Goal: Obtain resource: Obtain resource

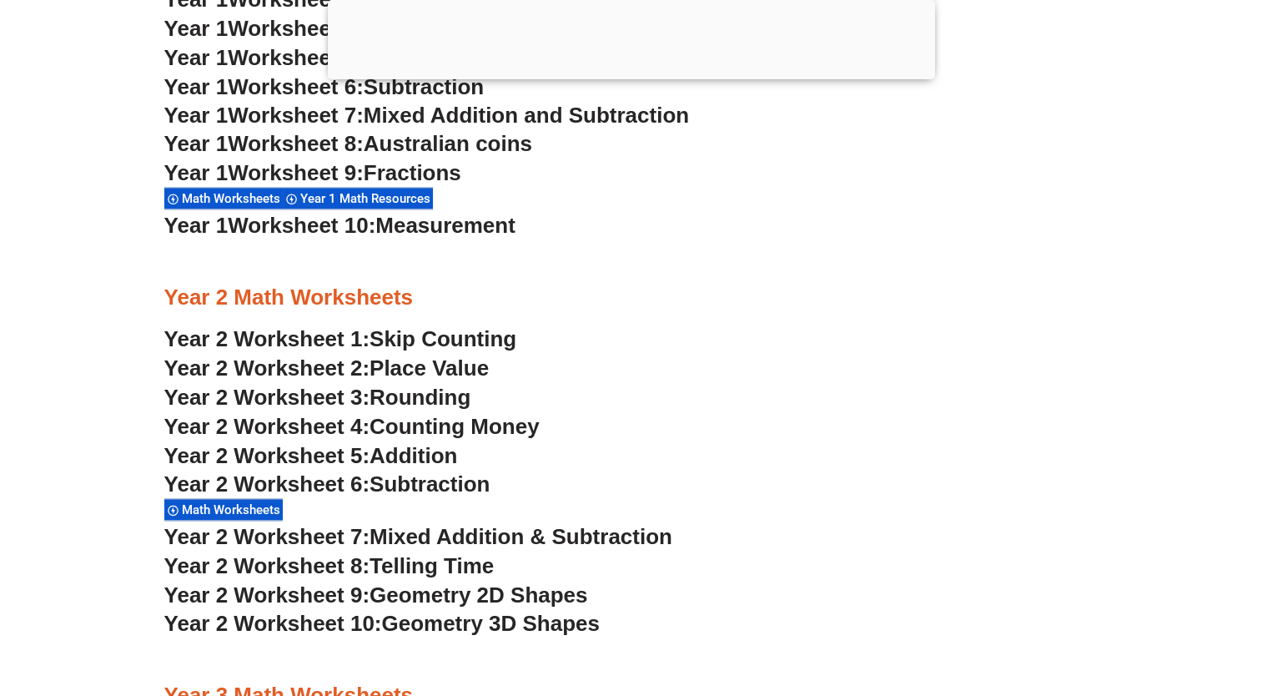
scroll to position [1868, 0]
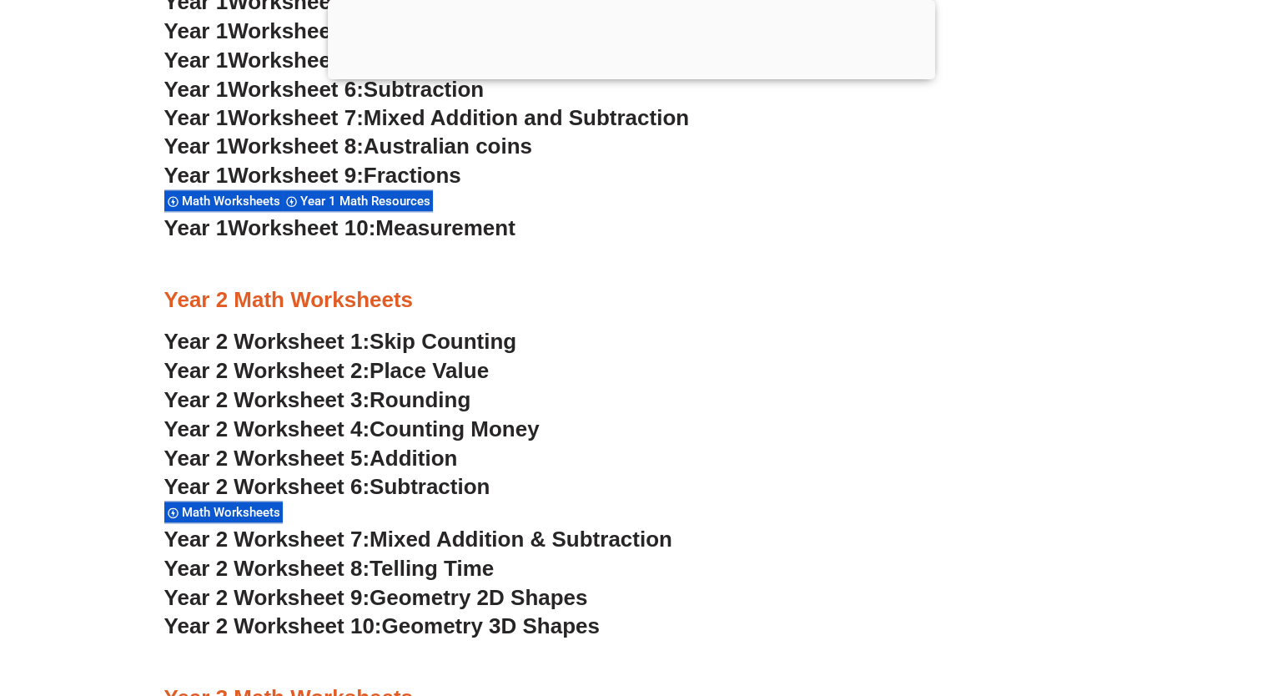
click at [430, 374] on span "Place Value" at bounding box center [429, 370] width 119 height 25
click at [274, 428] on span "Year 2 Worksheet 4:" at bounding box center [267, 428] width 206 height 25
click at [316, 436] on span "Year 2 Worksheet 4:" at bounding box center [267, 428] width 206 height 25
click at [276, 454] on span "Year 2 Worksheet 5:" at bounding box center [267, 457] width 206 height 25
click at [304, 485] on span "Year 2 Worksheet 6:" at bounding box center [267, 486] width 206 height 25
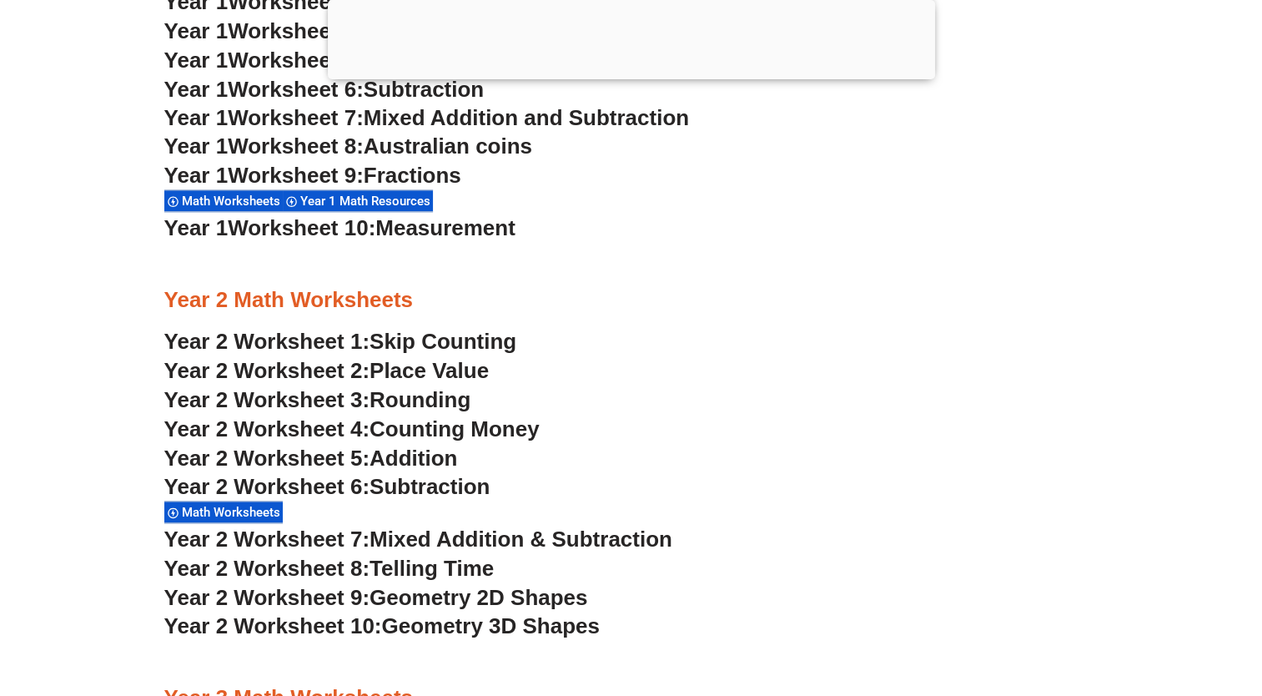
click at [324, 539] on span "Year 2 Worksheet 7:" at bounding box center [267, 538] width 206 height 25
click at [290, 567] on span "Year 2 Worksheet 8:" at bounding box center [267, 568] width 206 height 25
click at [266, 595] on span "Year 2 Worksheet 9:" at bounding box center [267, 597] width 206 height 25
click at [232, 625] on span "Year 2 Worksheet 10:" at bounding box center [273, 625] width 218 height 25
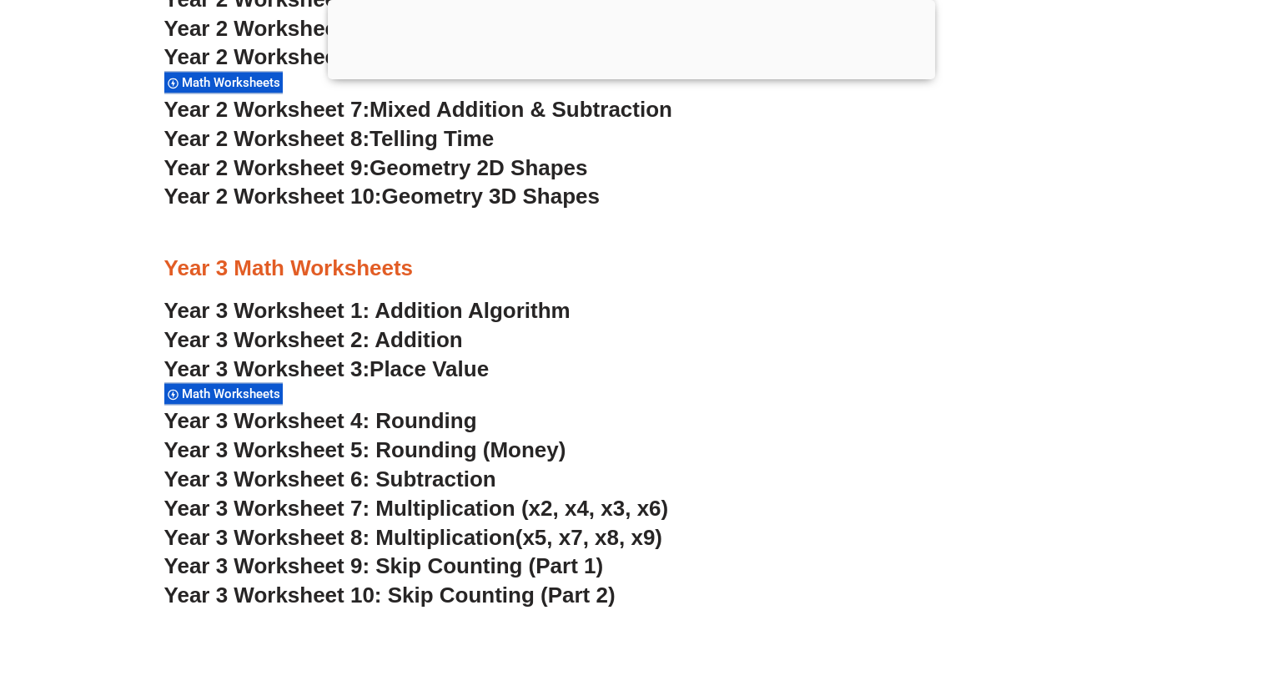
scroll to position [2302, 0]
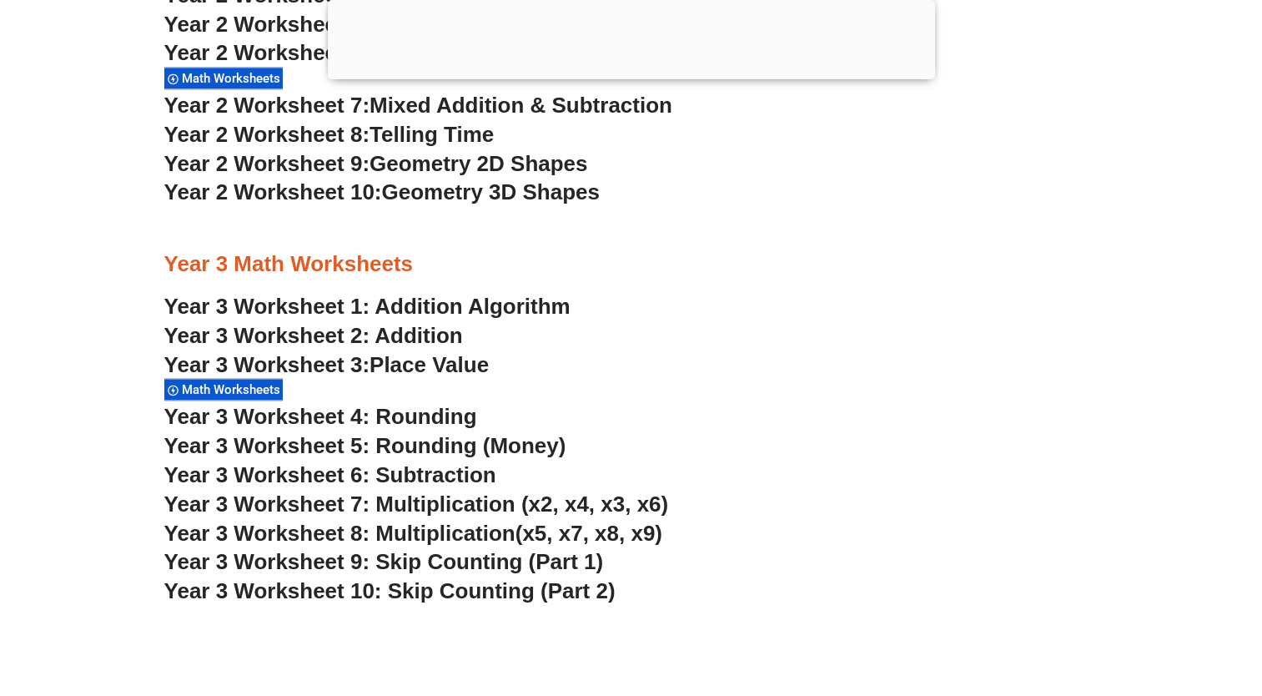
click at [385, 499] on span "Year 3 Worksheet 7: Multiplication (x2, x4, x3, x6)" at bounding box center [416, 503] width 505 height 25
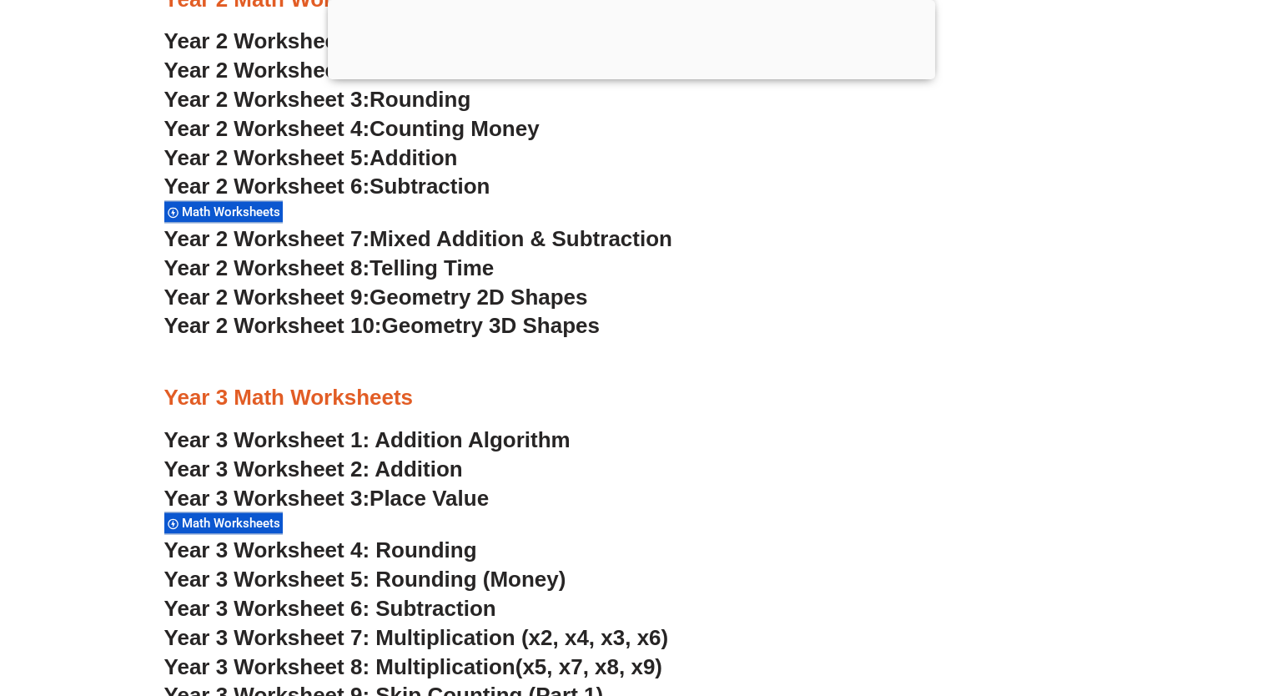
scroll to position [2202, 0]
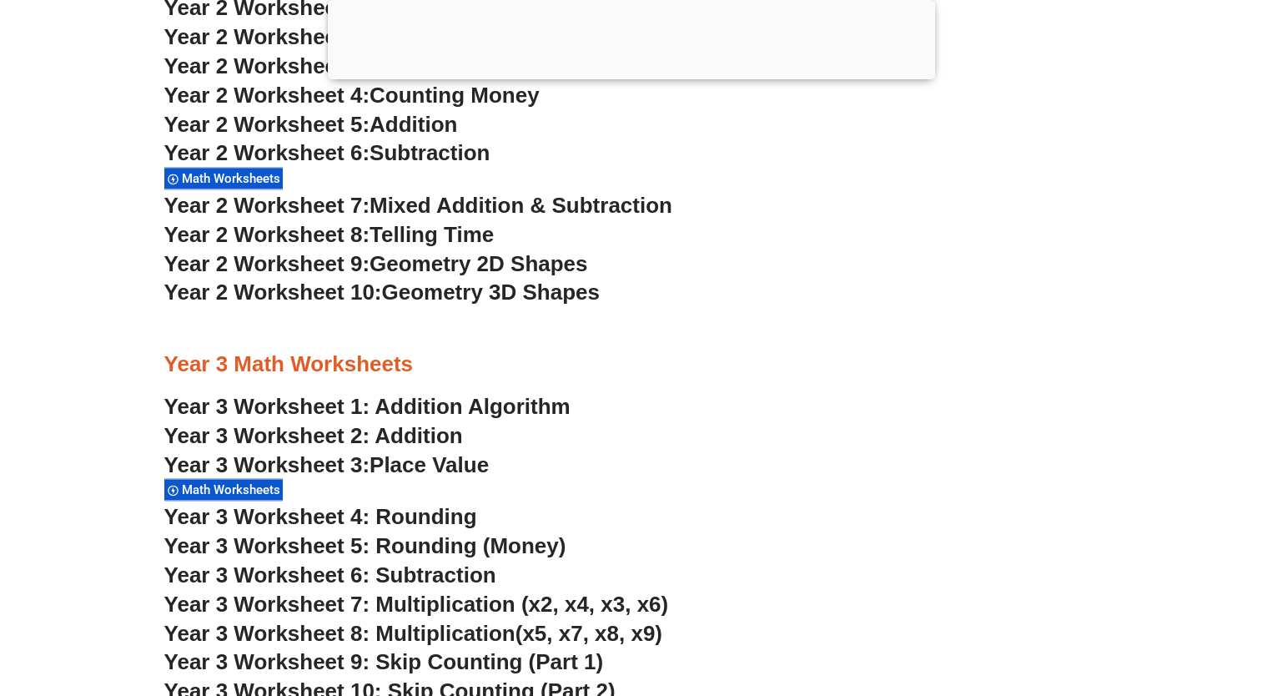
click at [337, 403] on link "Year 3 Worksheet 1: Addition Algorithm" at bounding box center [367, 406] width 406 height 25
click at [300, 462] on span "Year 3 Worksheet 3:" at bounding box center [267, 464] width 206 height 25
click at [334, 611] on span "Year 3 Worksheet 7: Multiplication (x2, x4, x3, x6)" at bounding box center [416, 603] width 505 height 25
click at [424, 631] on span "Year 3 Worksheet 8: Multiplication" at bounding box center [339, 633] width 351 height 25
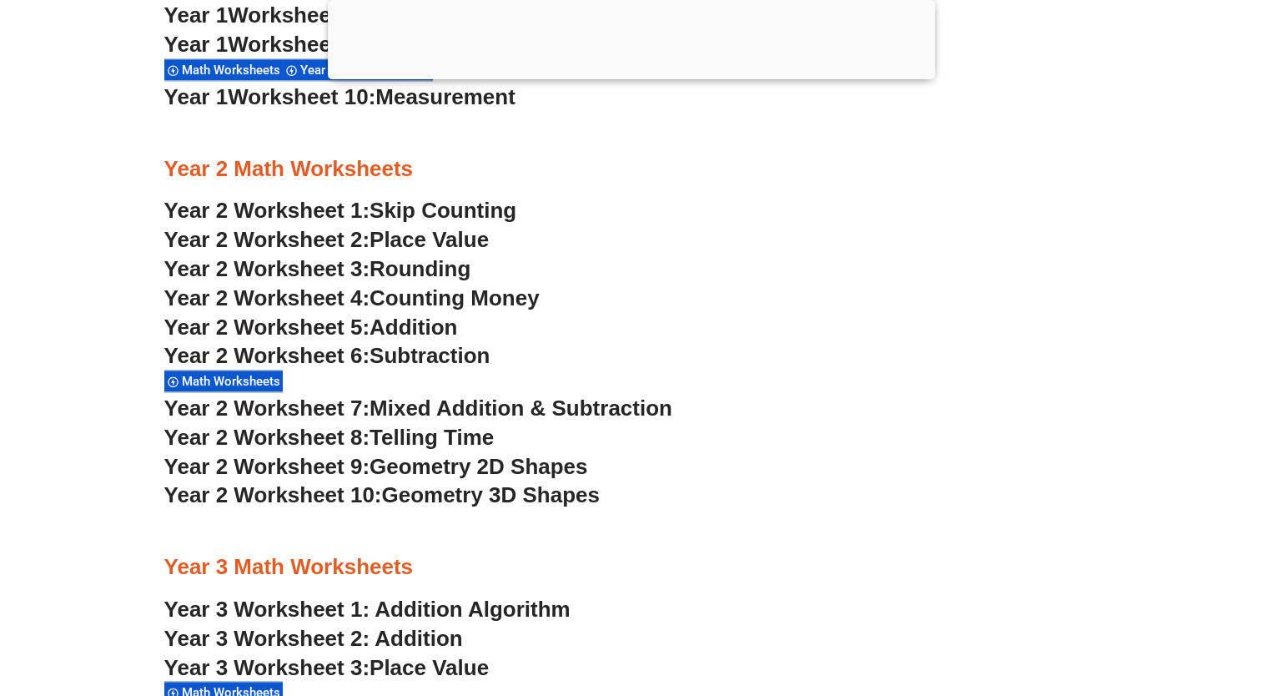
scroll to position [2001, 0]
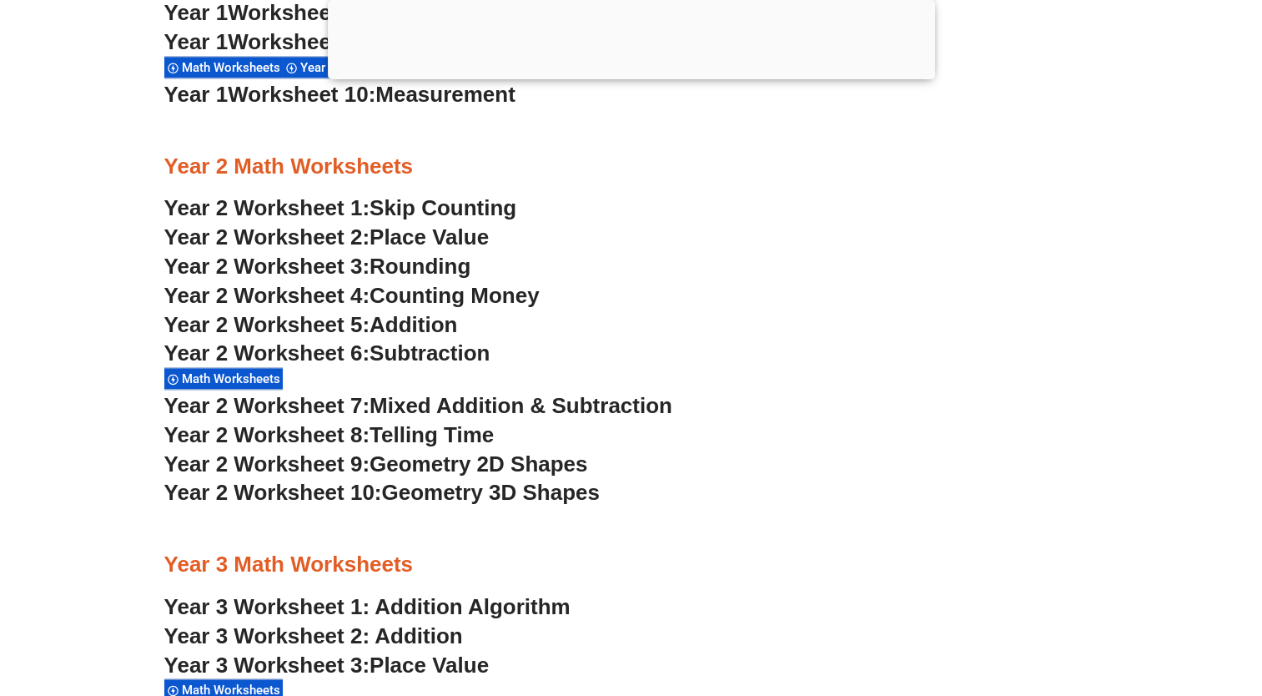
click at [307, 669] on span "Year 3 Worksheet 3:" at bounding box center [267, 664] width 206 height 25
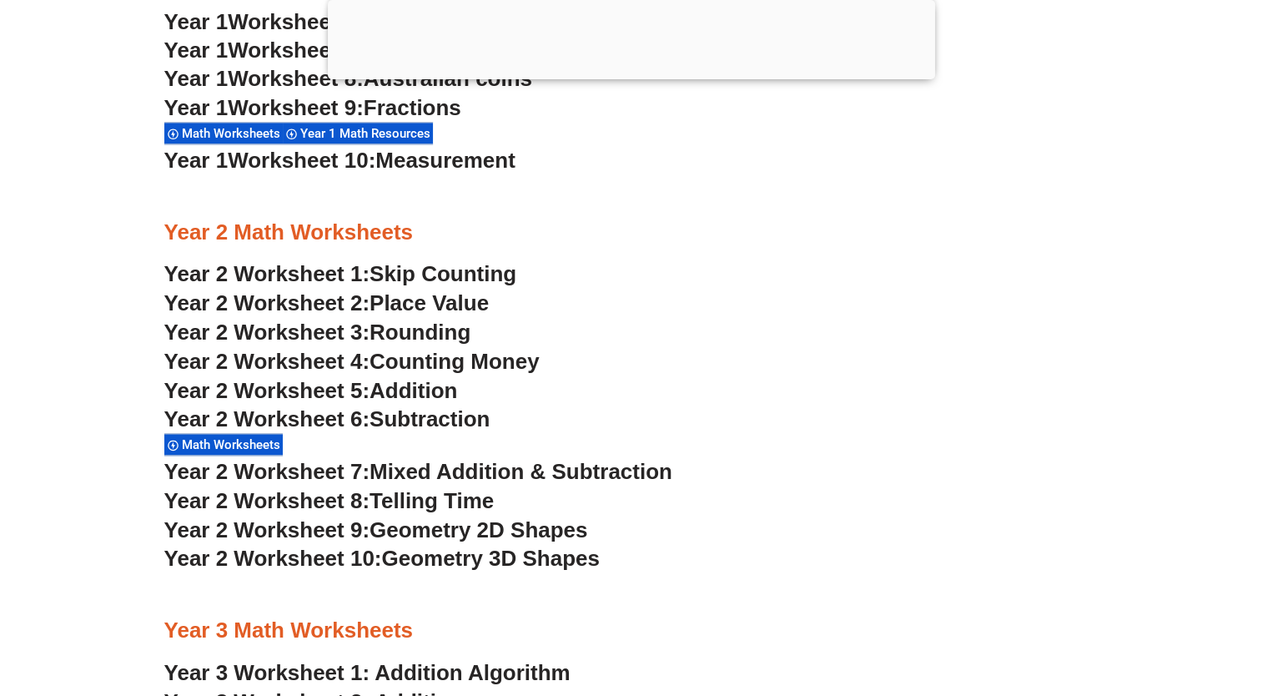
scroll to position [1868, 0]
